Goal: Check status: Check status

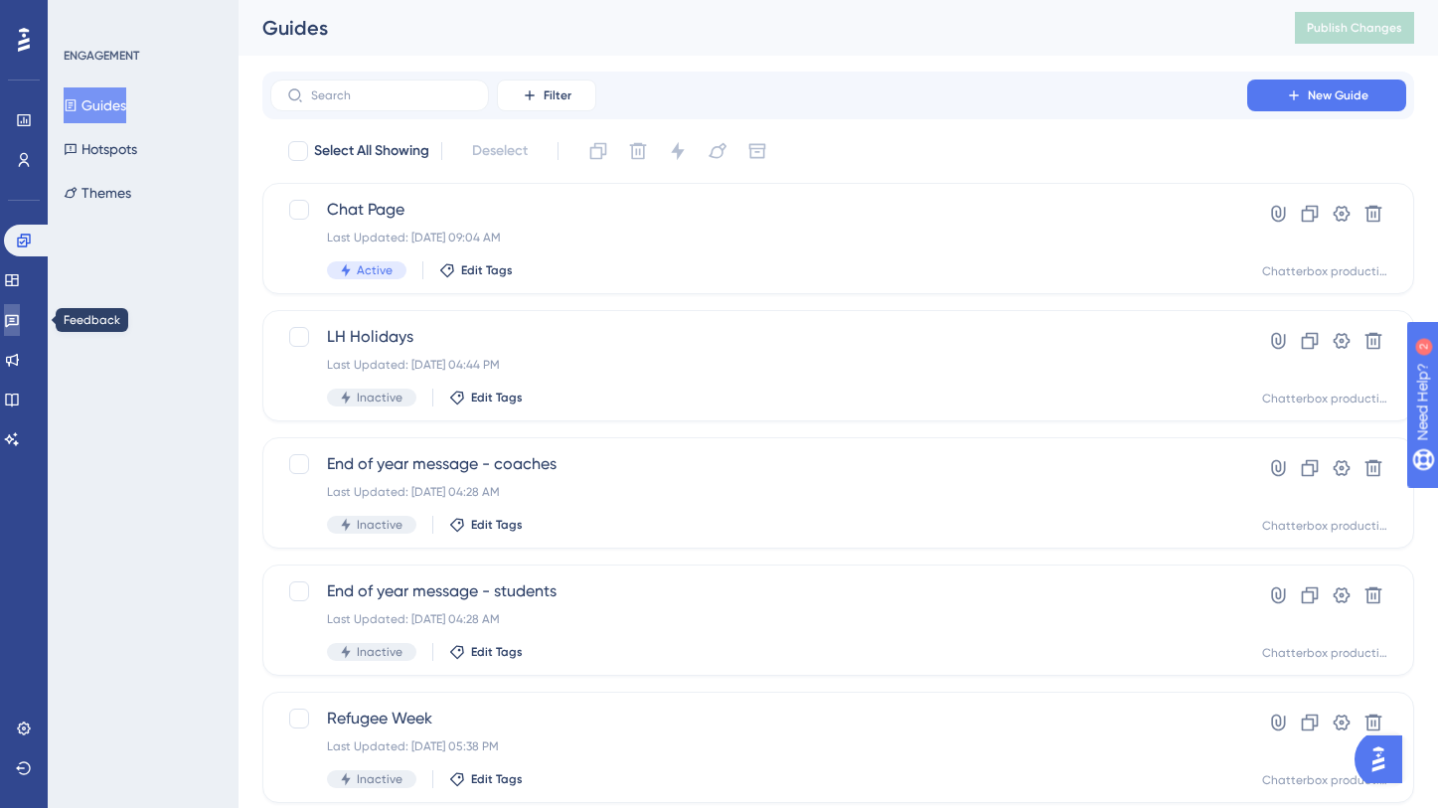
click at [20, 320] on icon at bounding box center [12, 320] width 16 height 16
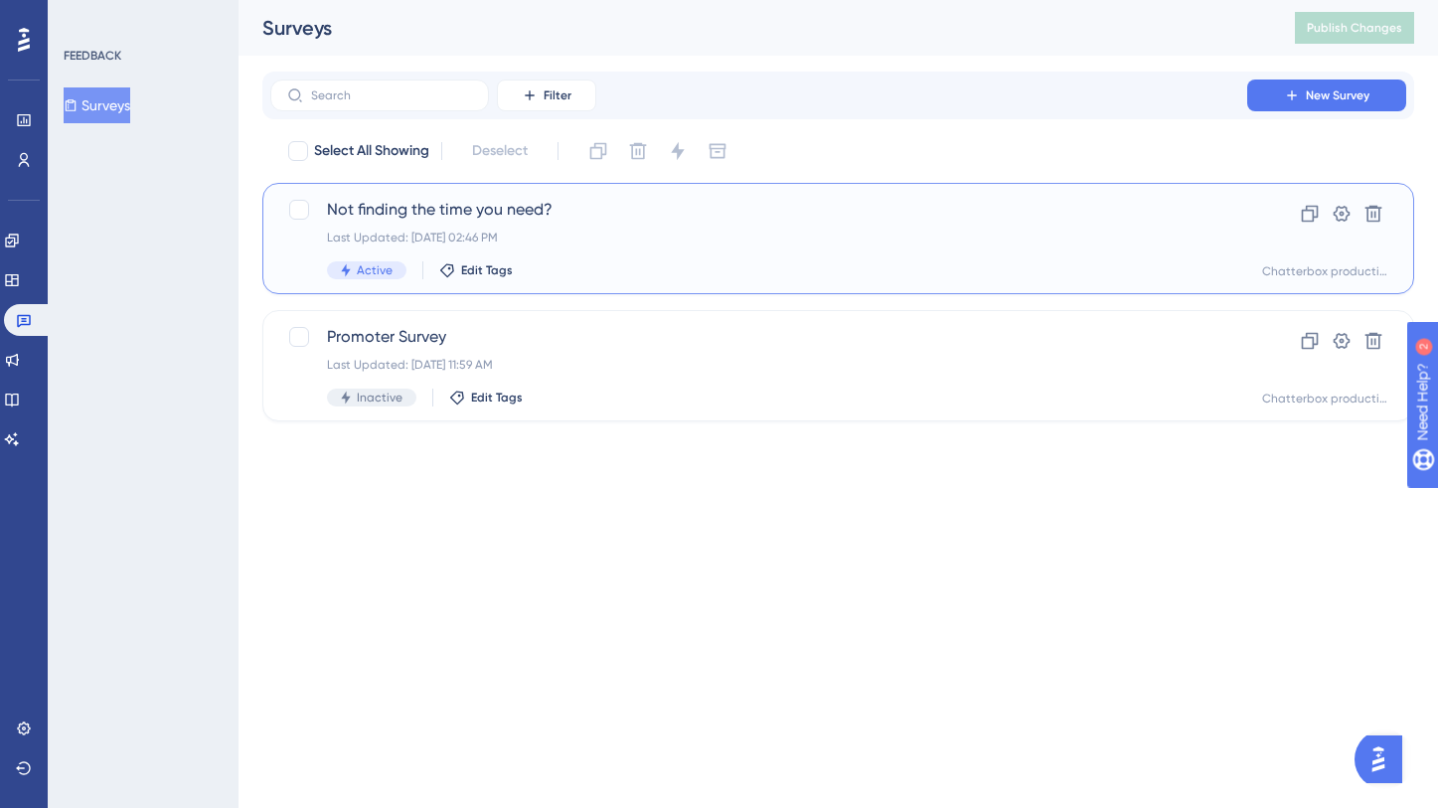
click at [464, 203] on span "Not finding the time you need?" at bounding box center [758, 210] width 863 height 24
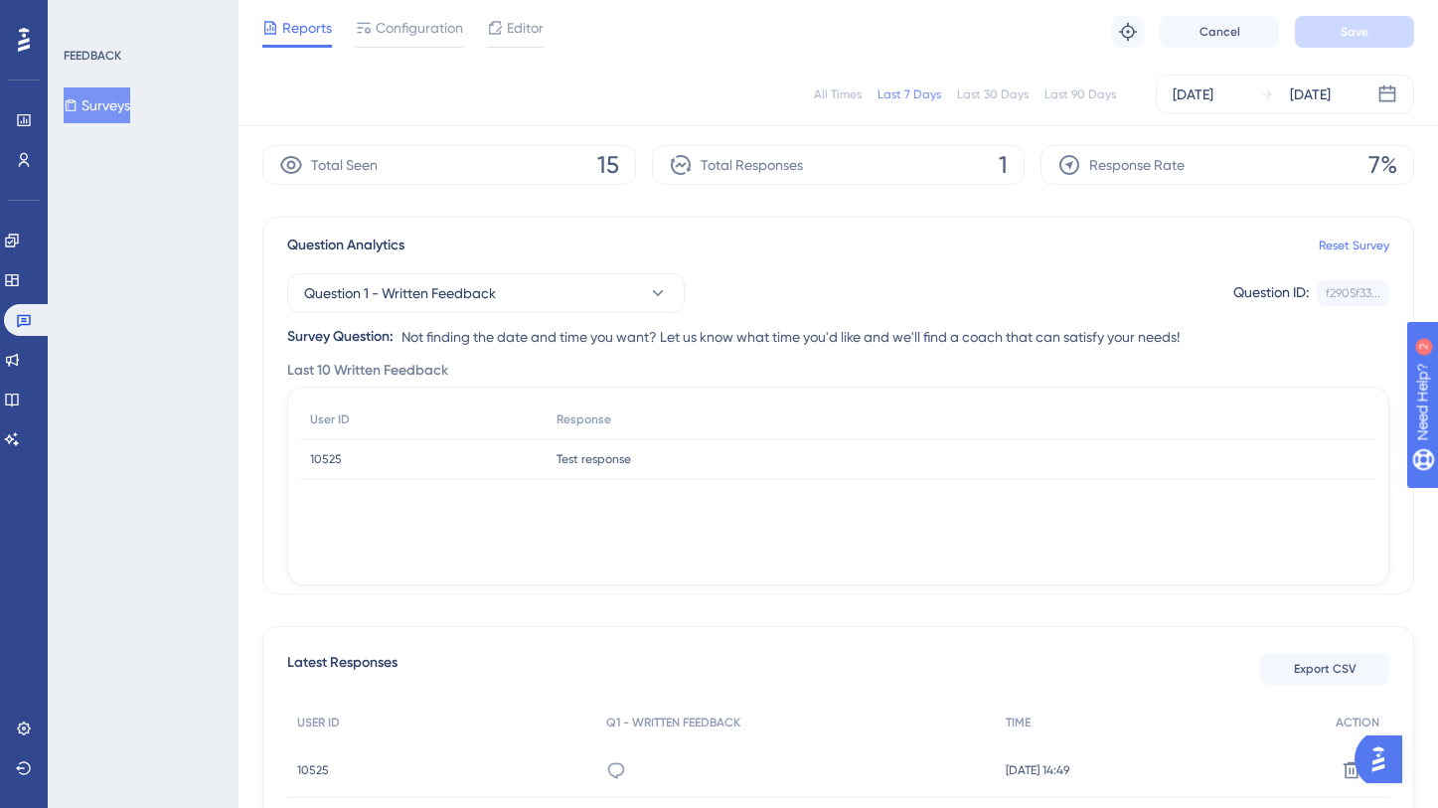
scroll to position [70, 0]
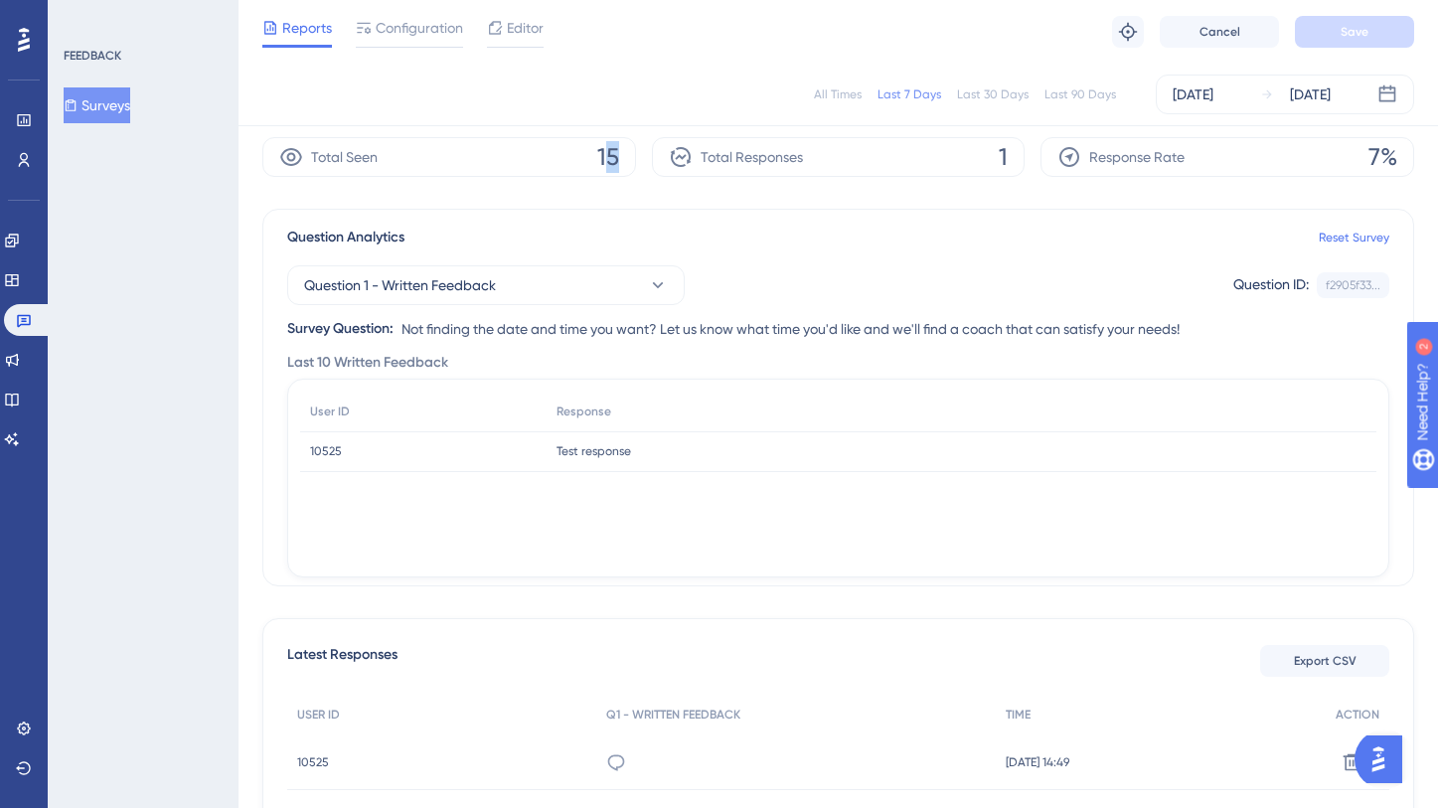
drag, startPoint x: 615, startPoint y: 160, endPoint x: 603, endPoint y: 160, distance: 11.9
click at [603, 160] on span "15" at bounding box center [608, 157] width 22 height 32
click at [607, 160] on span "15" at bounding box center [608, 157] width 22 height 32
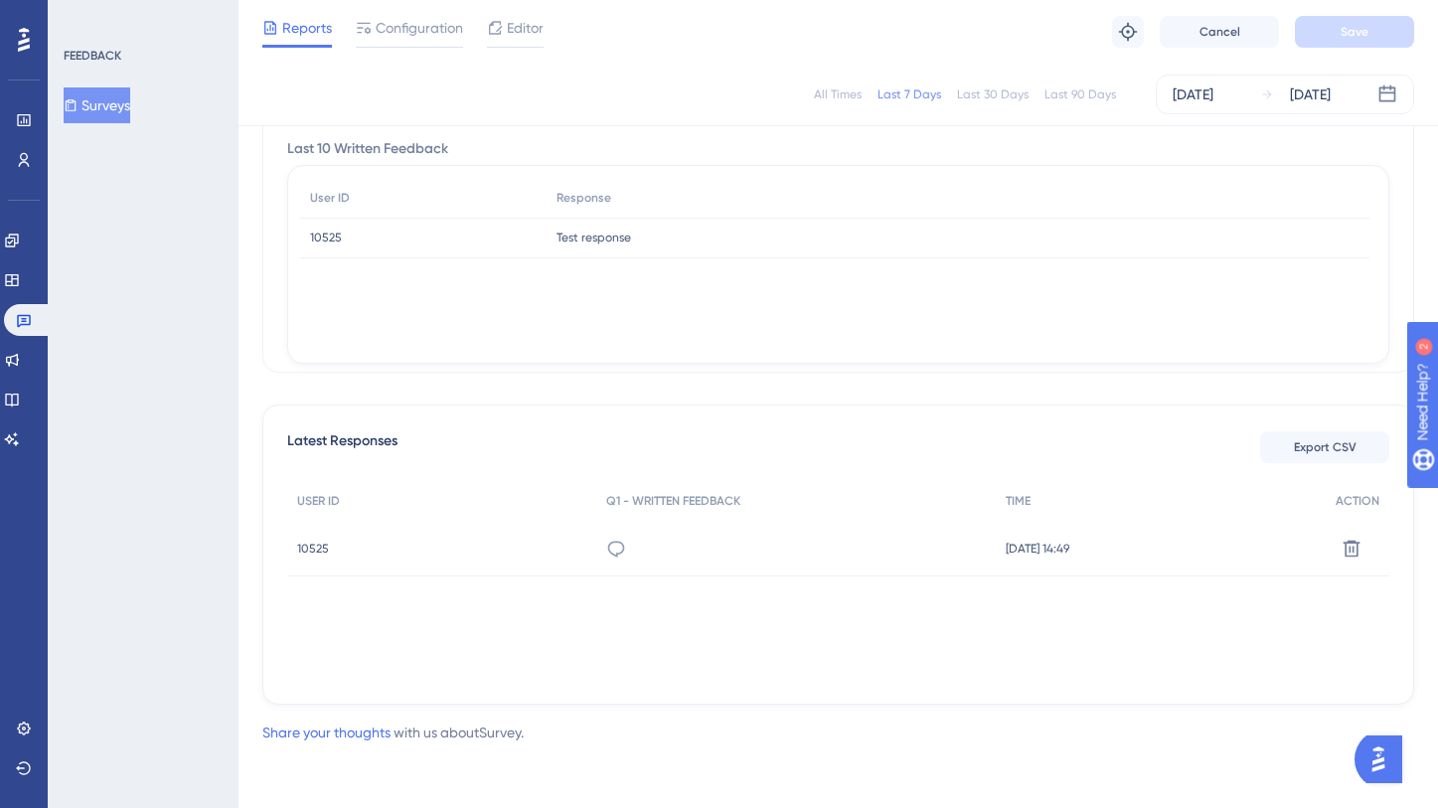
scroll to position [0, 0]
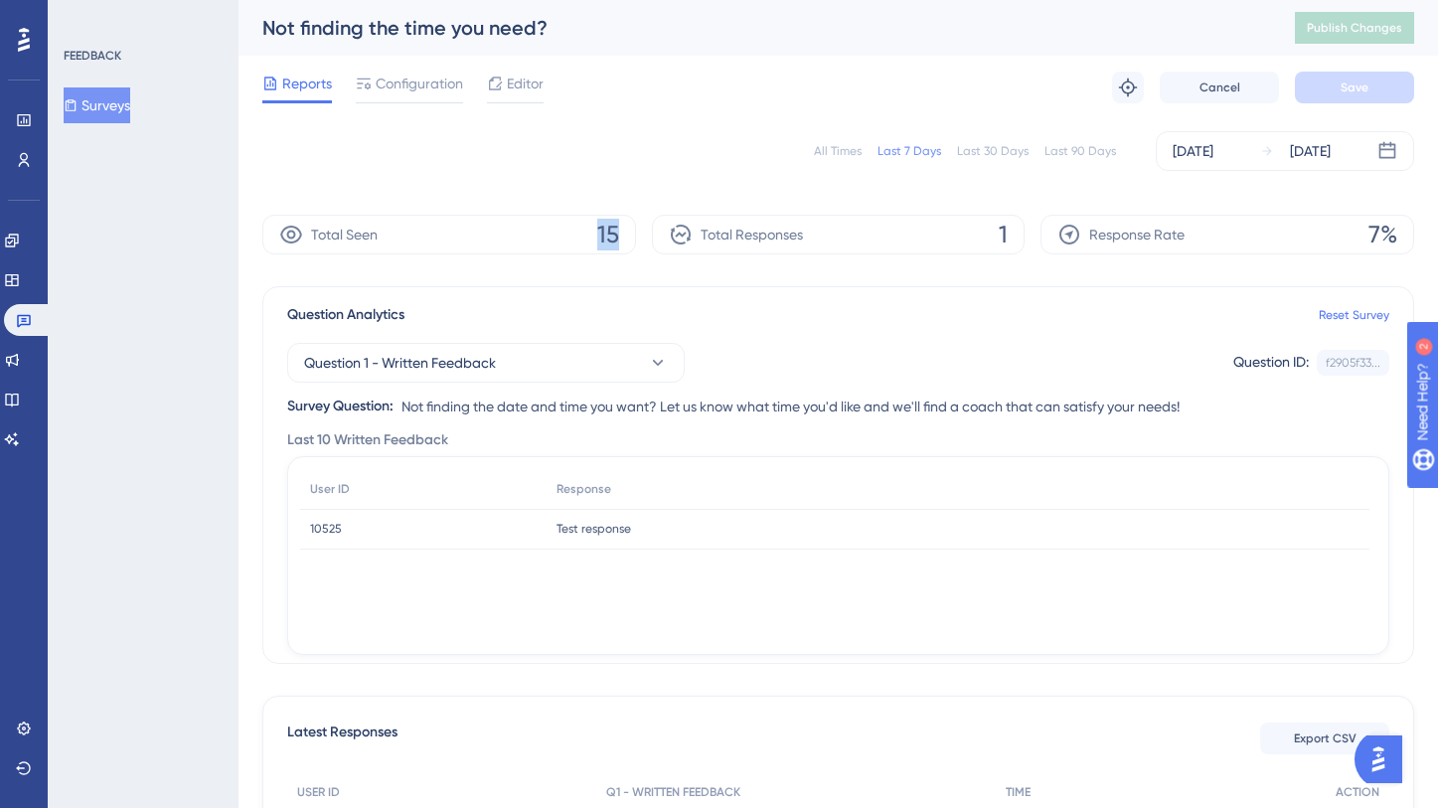
drag, startPoint x: 619, startPoint y: 234, endPoint x: 593, endPoint y: 235, distance: 25.9
click at [593, 234] on div "Total Seen 15" at bounding box center [449, 235] width 374 height 40
click at [627, 239] on div "Total Seen 15" at bounding box center [449, 235] width 374 height 40
drag, startPoint x: 627, startPoint y: 239, endPoint x: 594, endPoint y: 238, distance: 32.8
click at [593, 238] on div "Total Seen 15" at bounding box center [449, 235] width 374 height 40
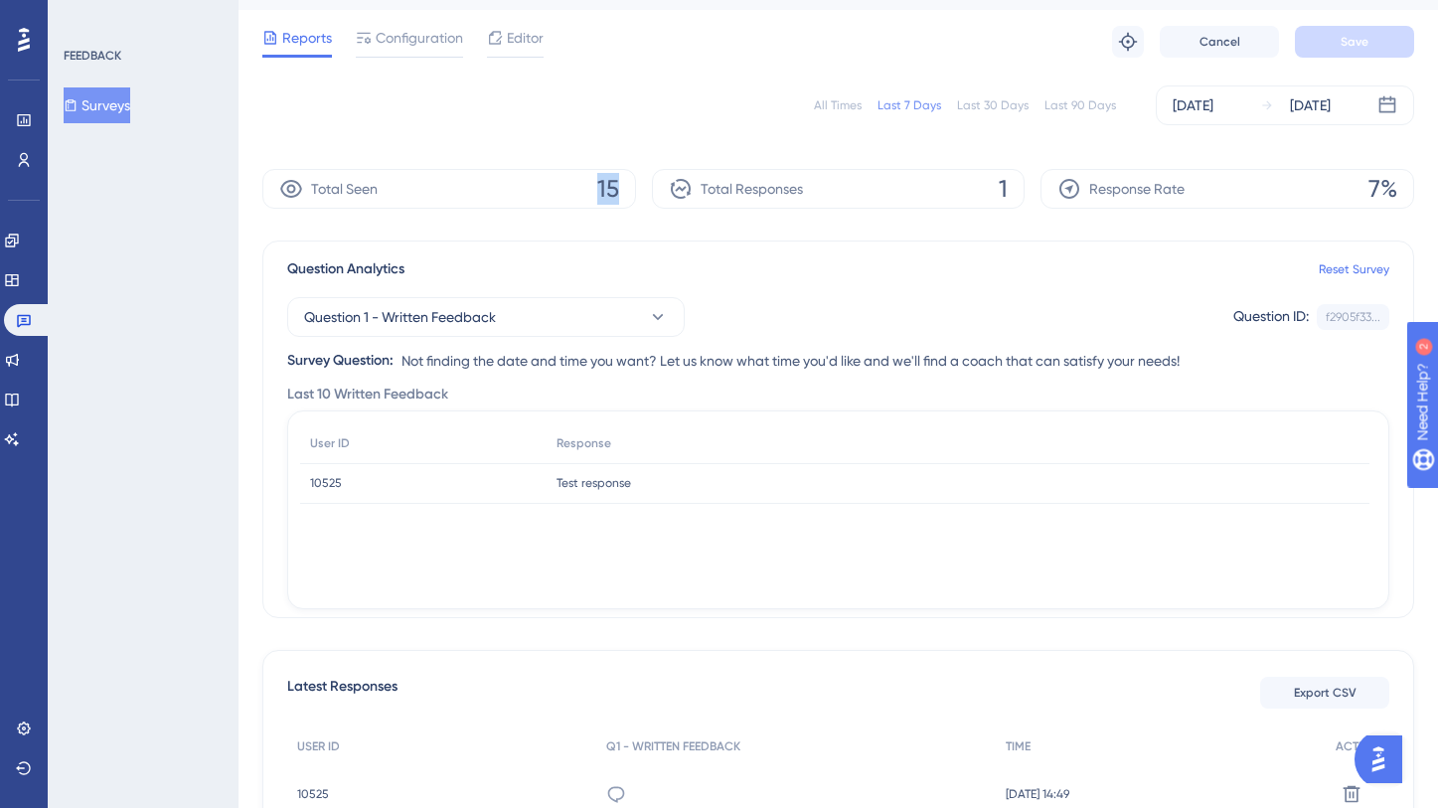
scroll to position [54, 0]
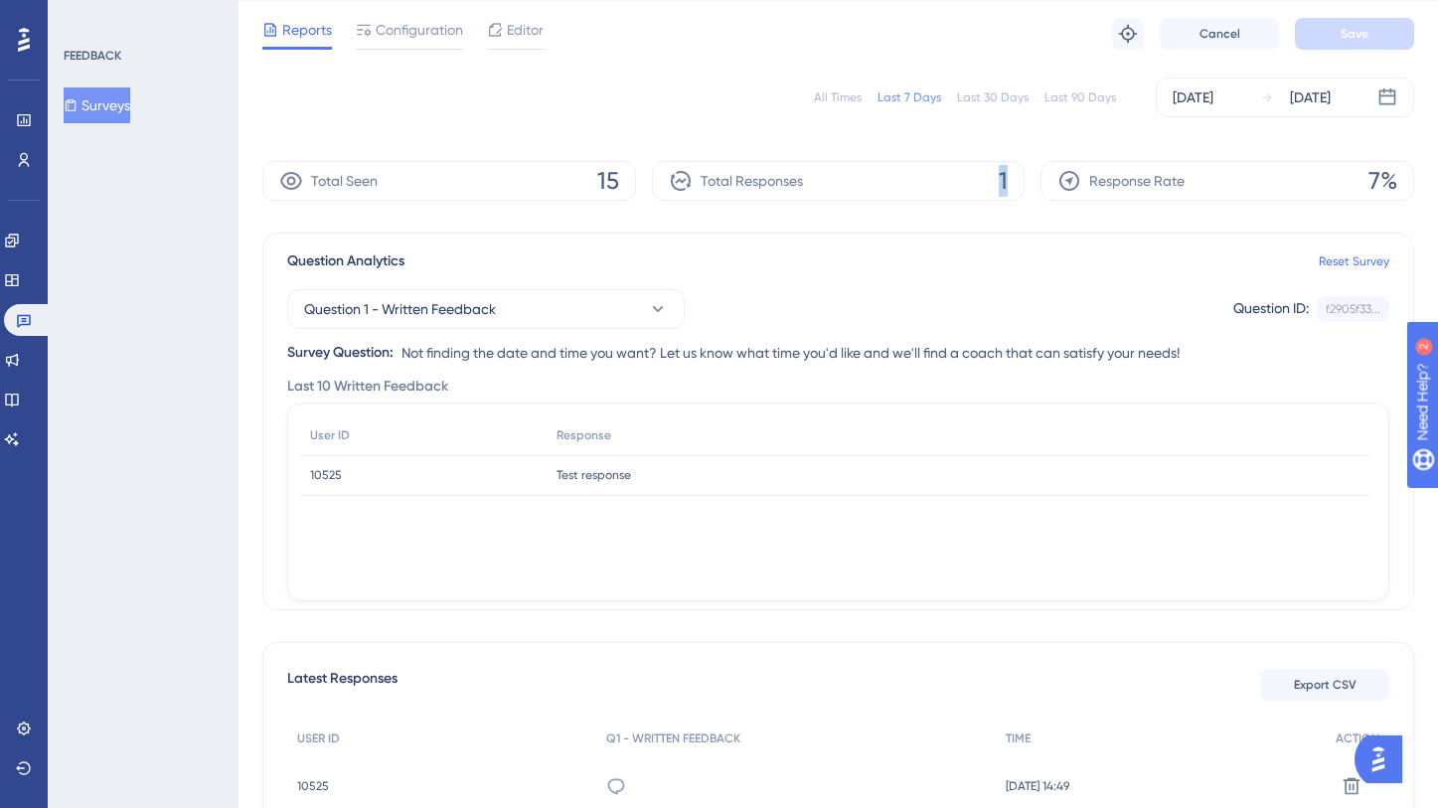
drag, startPoint x: 1009, startPoint y: 176, endPoint x: 993, endPoint y: 176, distance: 16.9
click at [993, 176] on div "Total Responses 1" at bounding box center [839, 181] width 374 height 40
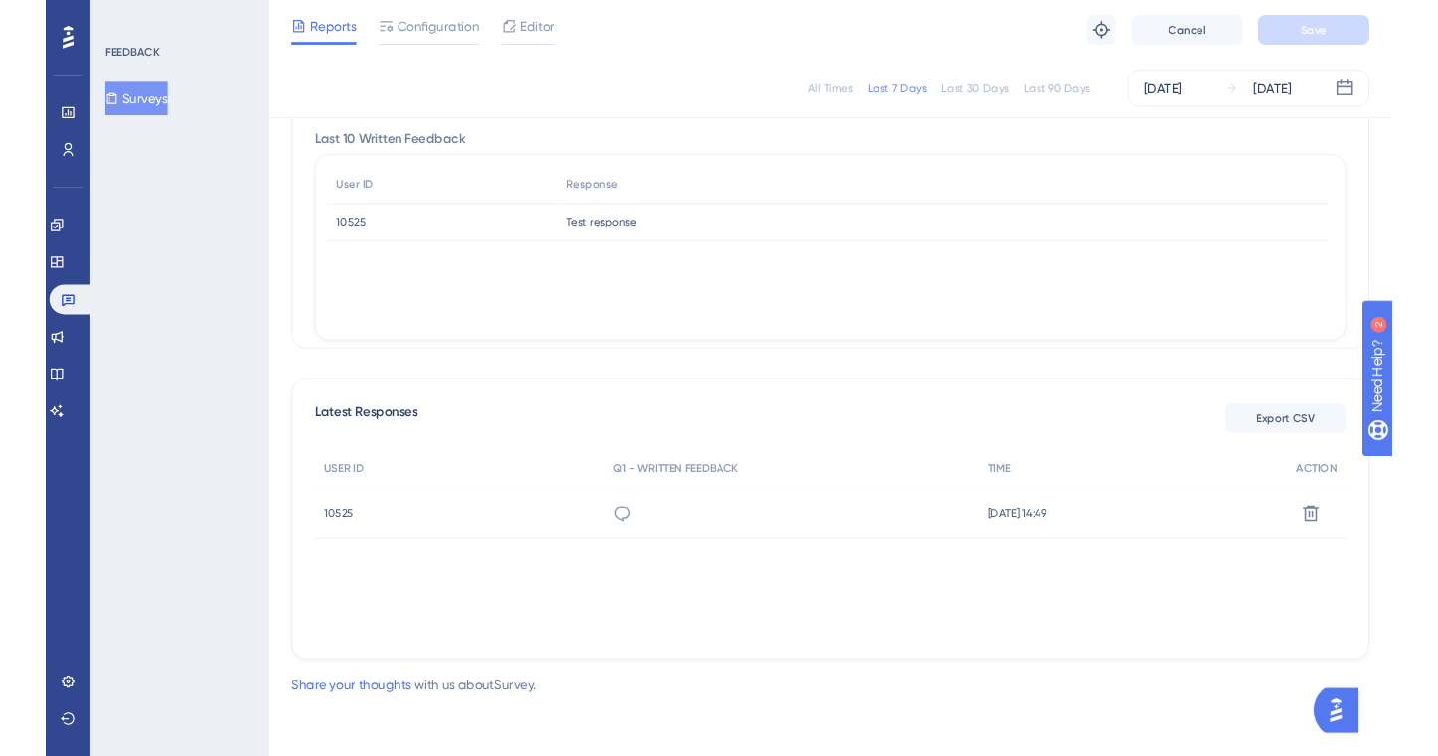
scroll to position [0, 0]
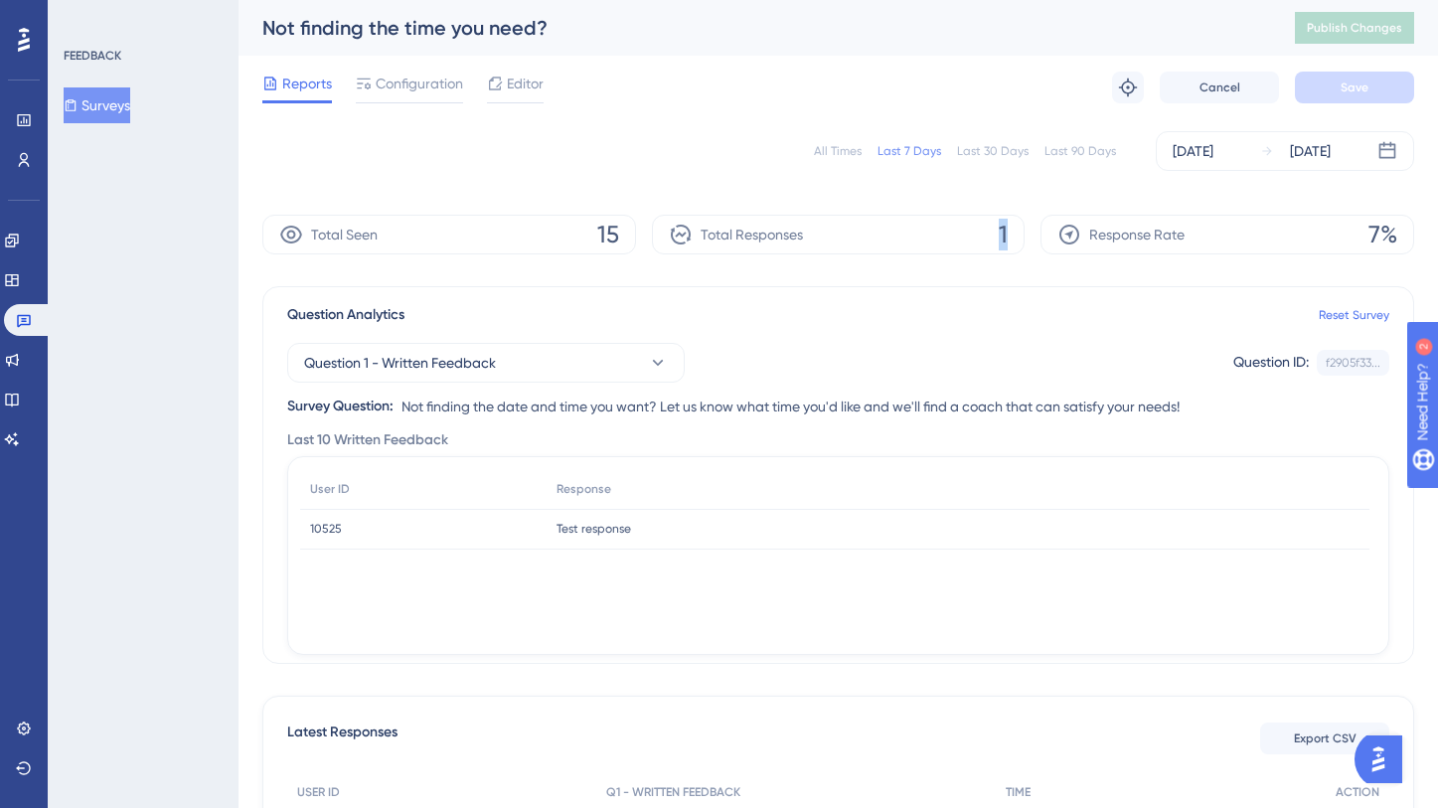
click at [1007, 119] on div "All Times Last 7 Days Last 30 Days Last 90 Days [DATE] [DATE]" at bounding box center [838, 151] width 1152 height 64
